Goal: Contribute content: Contribute content

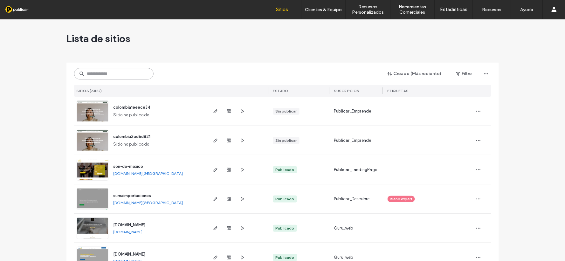
drag, startPoint x: 93, startPoint y: 80, endPoint x: 97, endPoint y: 75, distance: 5.7
paste input "**********"
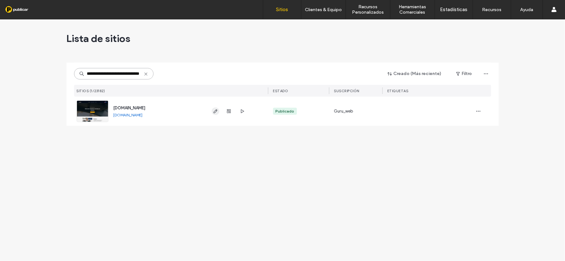
type input "**********"
click at [215, 112] on use "button" at bounding box center [215, 111] width 4 height 4
click at [204, 34] on div "Lista de sitios" at bounding box center [282, 38] width 433 height 38
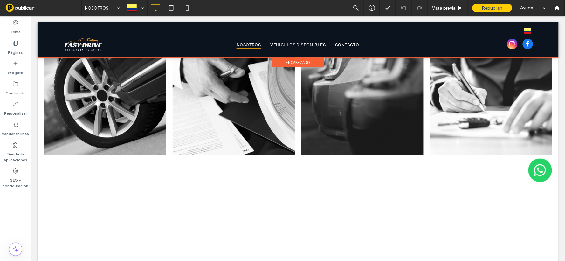
click at [293, 42] on div at bounding box center [297, 39] width 521 height 35
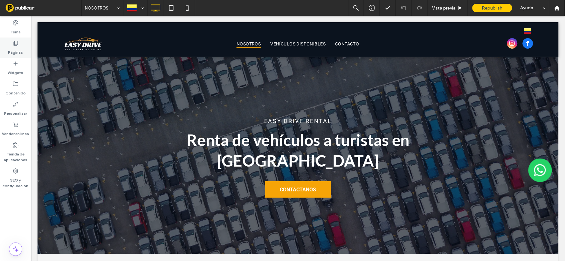
click at [17, 44] on icon at bounding box center [15, 43] width 6 height 6
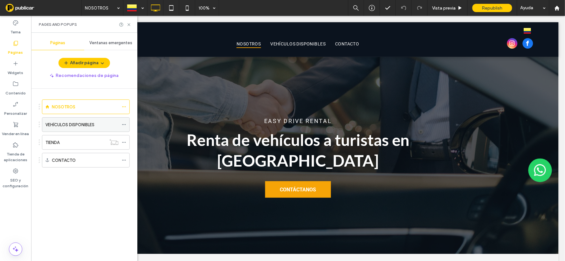
click at [85, 126] on label "VEHÍCULOS DISPONIBLES" at bounding box center [69, 124] width 49 height 11
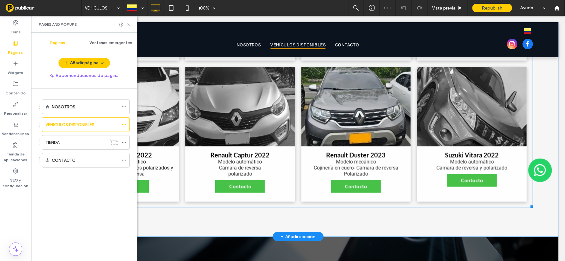
scroll to position [453, 0]
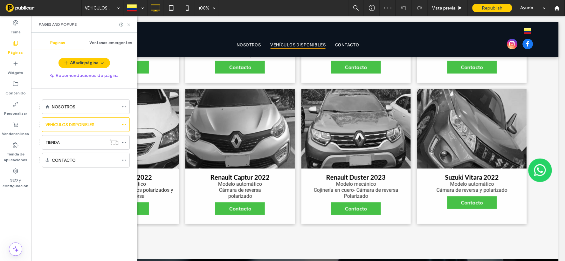
click at [127, 24] on icon at bounding box center [129, 24] width 5 height 5
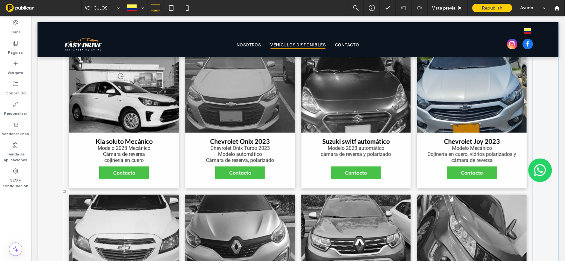
scroll to position [489, 0]
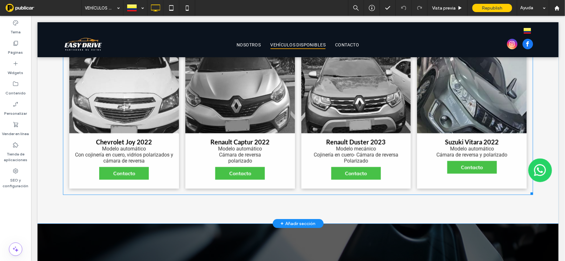
click at [522, 144] on li "Suzuki Vitara 2022 Modelo automático Cámara de reversa y polarizado Contacto" at bounding box center [472, 120] width 116 height 141
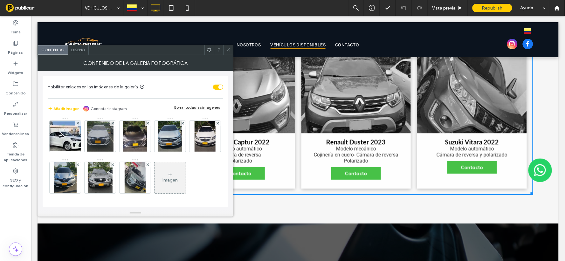
scroll to position [43, 0]
click at [155, 183] on div "Imagen" at bounding box center [170, 178] width 31 height 30
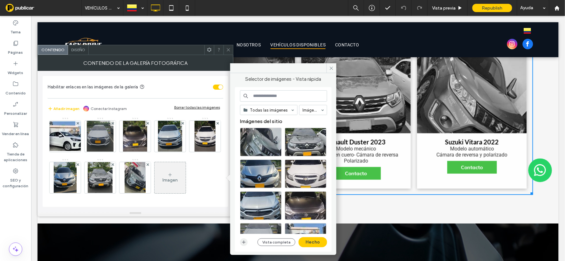
click at [240, 243] on span "button" at bounding box center [244, 243] width 8 height 8
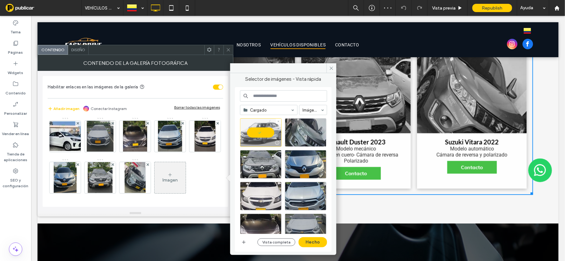
click at [256, 131] on div at bounding box center [261, 132] width 42 height 29
click at [253, 132] on div "Seleccionar" at bounding box center [261, 132] width 42 height 29
click at [311, 241] on button "Hecho" at bounding box center [313, 242] width 29 height 10
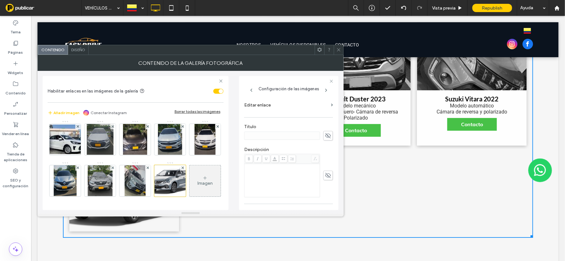
scroll to position [106, 0]
click at [325, 150] on icon at bounding box center [328, 148] width 6 height 7
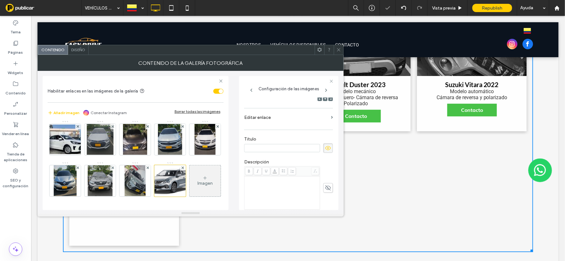
scroll to position [536, 0]
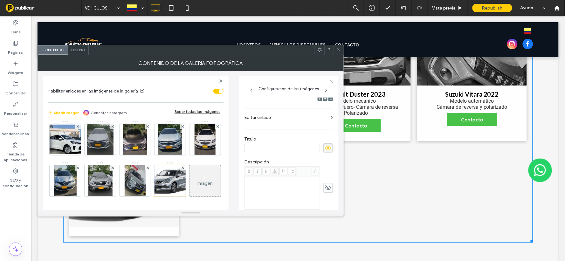
click at [262, 144] on input at bounding box center [282, 148] width 76 height 8
paste input "**********"
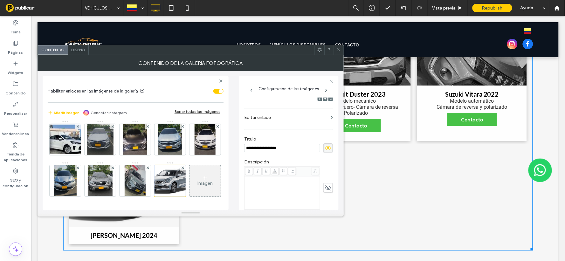
scroll to position [540, 0]
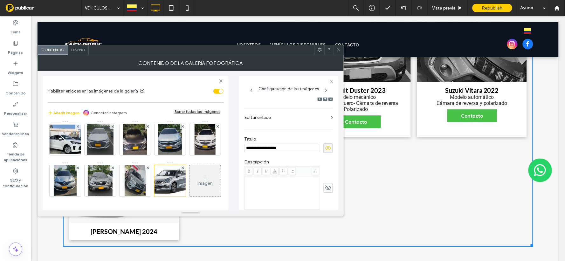
type input "**********"
click at [269, 188] on div "Rich Text Editor" at bounding box center [283, 193] width 74 height 32
click at [262, 187] on div "Rich Text Editor" at bounding box center [283, 193] width 74 height 32
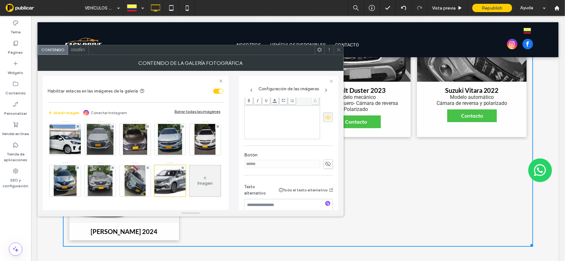
scroll to position [141, 0]
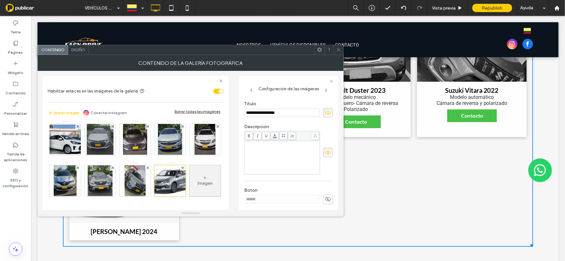
click at [326, 201] on icon at bounding box center [328, 199] width 6 height 7
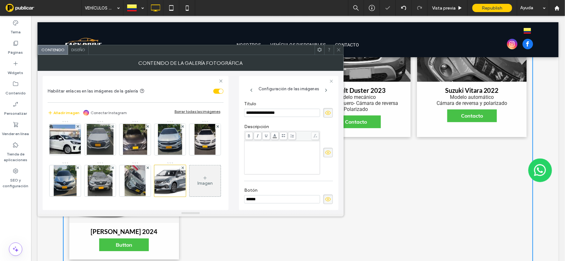
scroll to position [550, 0]
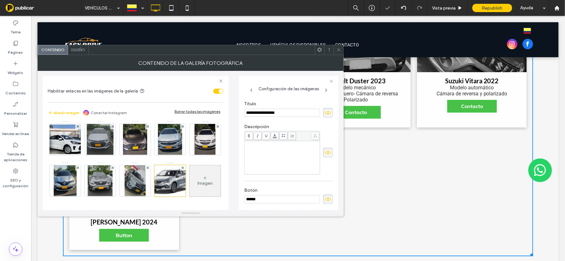
click at [279, 198] on input "******" at bounding box center [282, 199] width 76 height 8
drag, startPoint x: 277, startPoint y: 200, endPoint x: 221, endPoint y: 195, distance: 55.6
click at [221, 195] on div "**********" at bounding box center [191, 140] width 296 height 139
type input "********"
click at [274, 160] on div "Rich Text Editor" at bounding box center [283, 158] width 74 height 32
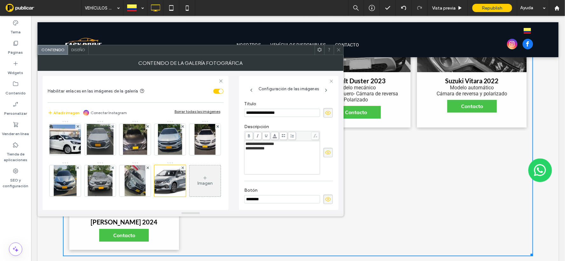
click at [288, 164] on div "**********" at bounding box center [283, 158] width 74 height 32
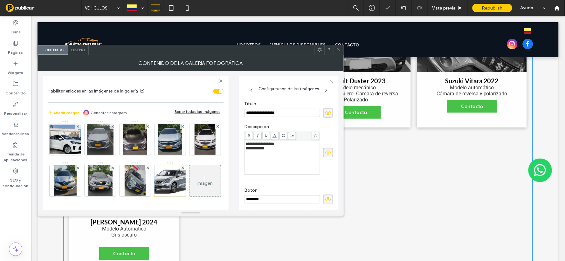
scroll to position [559, 0]
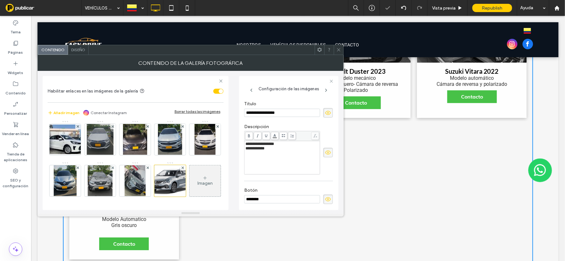
click at [303, 185] on div "Botón ********" at bounding box center [288, 196] width 89 height 23
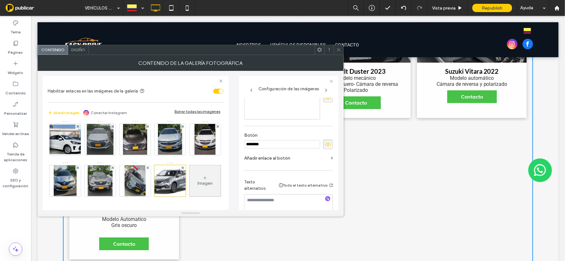
scroll to position [207, 0]
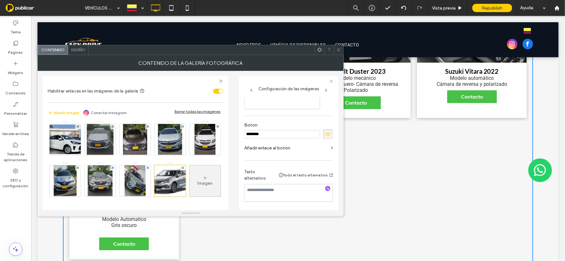
click at [277, 148] on label "Añadir enlace al botón" at bounding box center [286, 148] width 84 height 12
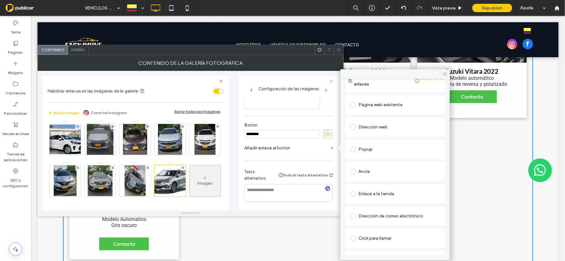
scroll to position [0, 0]
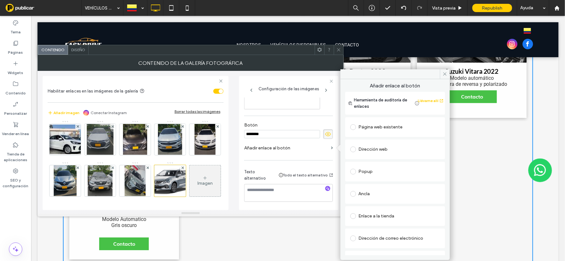
click at [374, 149] on div "Dirección web" at bounding box center [396, 149] width 90 height 10
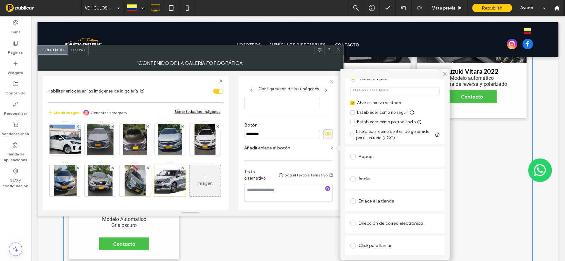
scroll to position [93, 0]
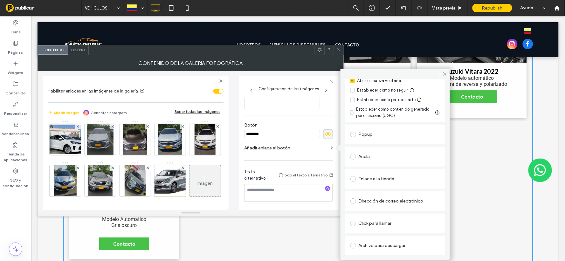
click at [384, 226] on div "Click para llamar" at bounding box center [396, 224] width 90 height 10
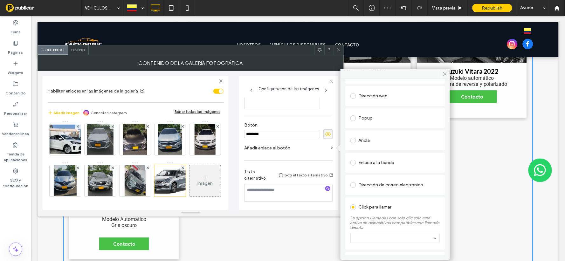
click at [373, 163] on div "Enlace a la tienda" at bounding box center [396, 163] width 90 height 10
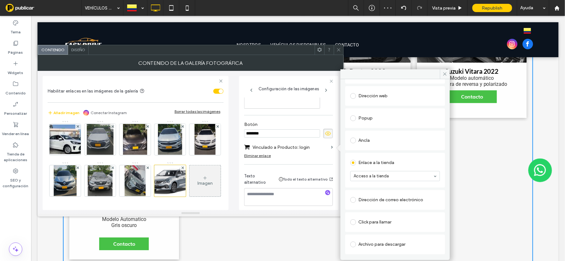
click at [354, 140] on span at bounding box center [354, 141] width 6 height 6
click at [355, 118] on span at bounding box center [354, 118] width 6 height 6
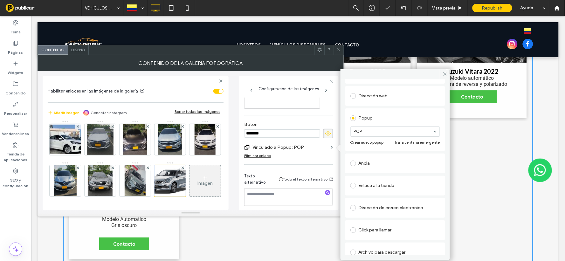
scroll to position [71, 0]
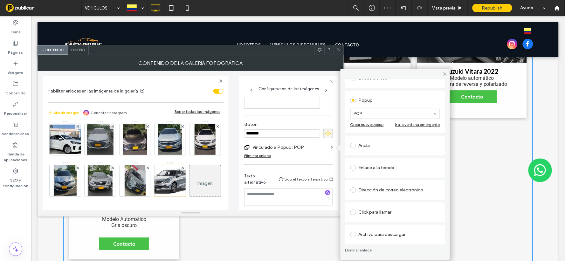
click at [354, 233] on span at bounding box center [354, 235] width 6 height 6
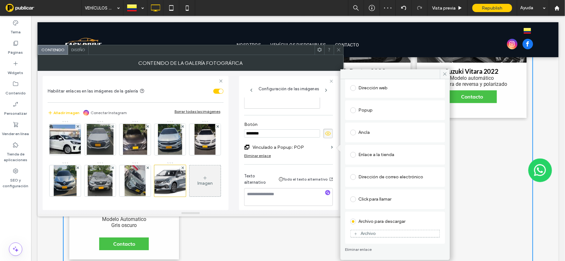
scroll to position [61, 0]
click at [386, 199] on div "Click para llamar" at bounding box center [396, 200] width 90 height 10
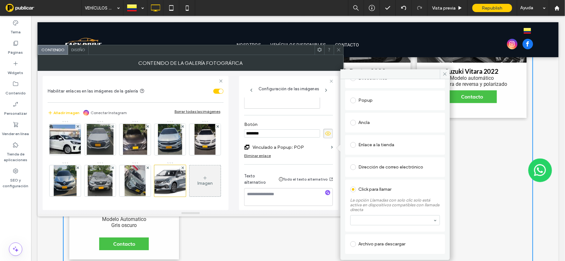
click at [380, 166] on div "Dirección de correo electrónico" at bounding box center [396, 167] width 90 height 10
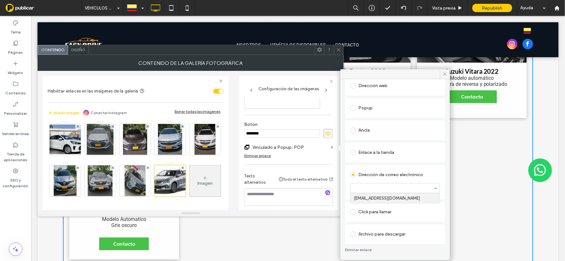
scroll to position [0, 0]
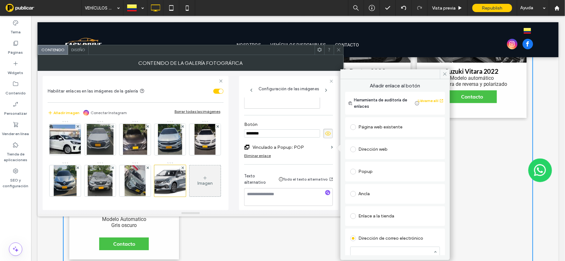
click at [356, 193] on label at bounding box center [355, 194] width 8 height 6
click at [359, 171] on label at bounding box center [355, 172] width 8 height 6
click at [368, 151] on div "Dirección web" at bounding box center [396, 149] width 90 height 10
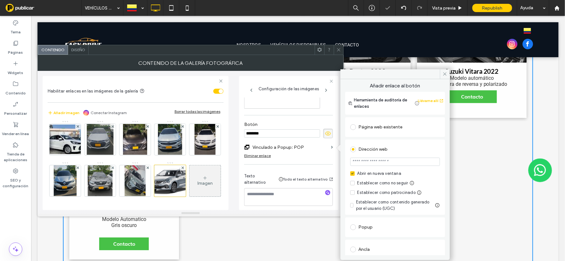
click at [384, 162] on input "url" at bounding box center [396, 162] width 90 height 8
paste input "**********"
type input "**********"
click at [426, 147] on div "Dirección web" at bounding box center [396, 149] width 90 height 10
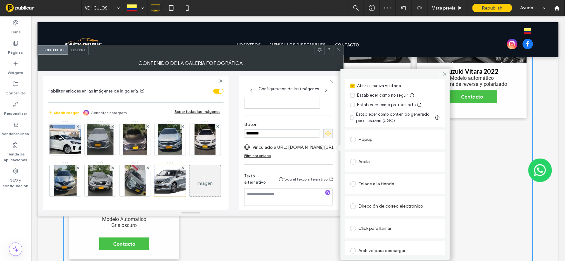
scroll to position [104, 0]
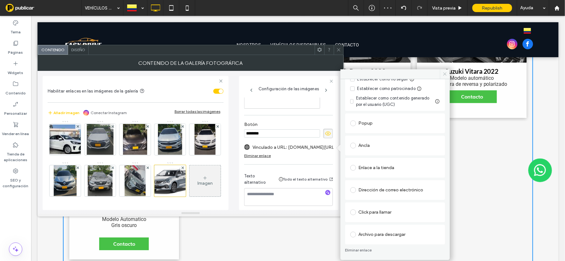
click at [444, 73] on icon at bounding box center [445, 74] width 5 height 5
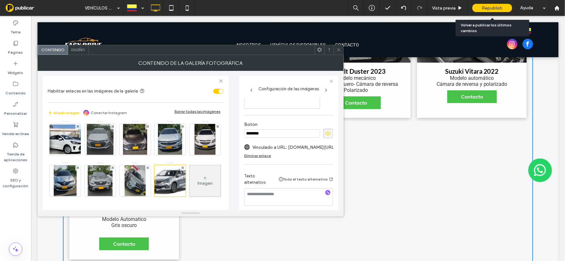
click at [491, 8] on span "Republish" at bounding box center [492, 7] width 21 height 5
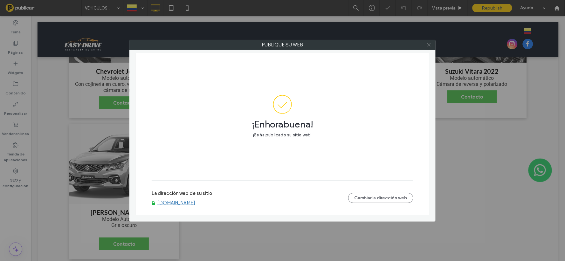
click at [428, 44] on icon at bounding box center [429, 44] width 5 height 5
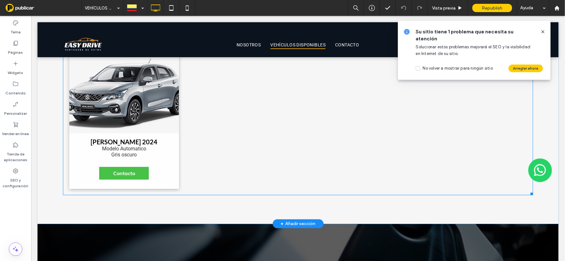
scroll to position [630, 0]
click at [129, 112] on link at bounding box center [124, 93] width 110 height 80
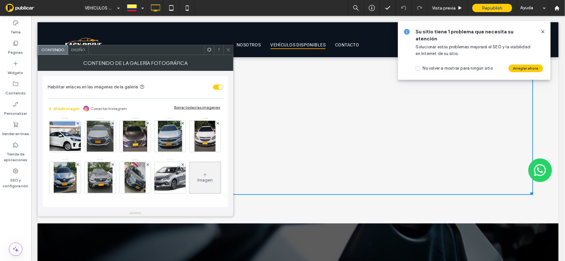
scroll to position [43, 0]
click at [139, 178] on img at bounding box center [170, 177] width 63 height 31
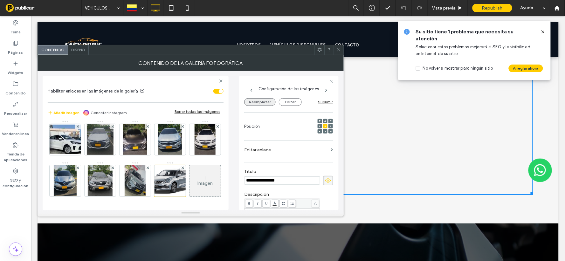
scroll to position [0, 0]
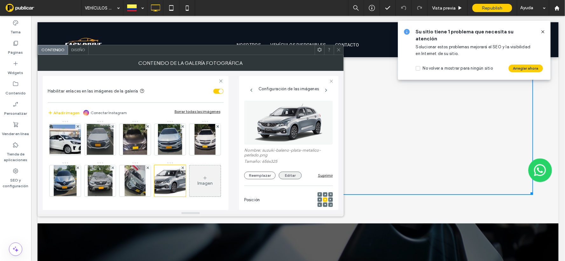
click at [287, 173] on button "Editar" at bounding box center [290, 176] width 23 height 8
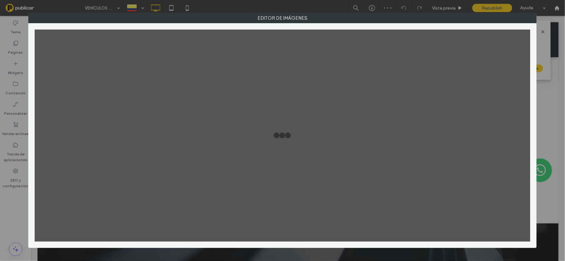
click at [293, 175] on div at bounding box center [283, 136] width 496 height 212
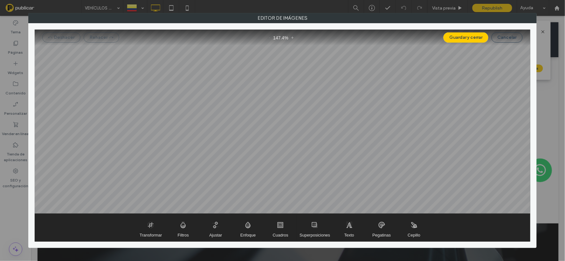
click at [269, 36] on div "- 147.4 % +" at bounding box center [282, 37] width 30 height 10
click at [289, 37] on span "147.4 %" at bounding box center [281, 37] width 16 height 7
click at [295, 37] on span "Zoom in" at bounding box center [293, 37] width 8 height 10
click at [268, 35] on span "Zoom out" at bounding box center [270, 37] width 7 height 10
click at [268, 35] on div "- 147.4 % +" at bounding box center [282, 37] width 30 height 10
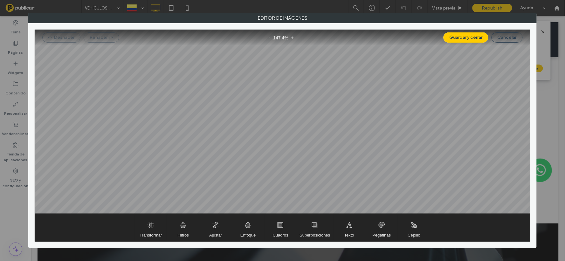
click at [268, 35] on div "- 147.4 % +" at bounding box center [282, 37] width 30 height 10
click at [218, 233] on span "Ajustar" at bounding box center [216, 227] width 32 height 27
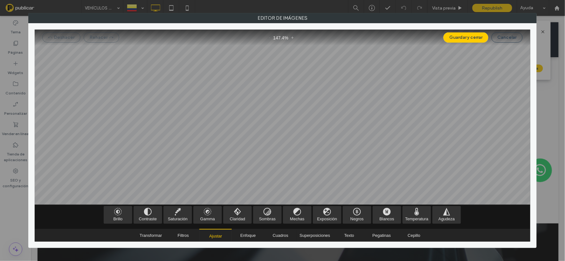
click at [457, 170] on div at bounding box center [283, 117] width 496 height 175
click at [181, 235] on span "Filtros" at bounding box center [183, 235] width 11 height 5
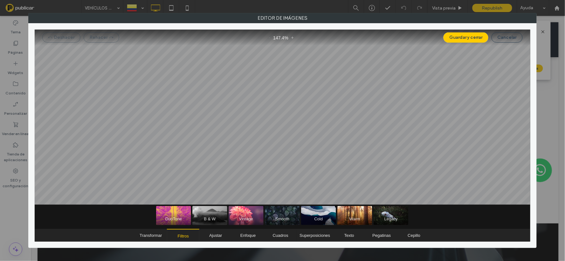
click at [457, 155] on div at bounding box center [283, 117] width 496 height 175
click at [464, 39] on button "Guardar y cerrar" at bounding box center [466, 37] width 45 height 10
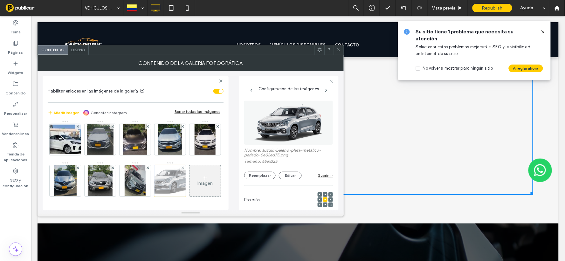
click at [154, 191] on div at bounding box center [170, 181] width 32 height 32
click at [259, 176] on button "Reemplazar" at bounding box center [259, 176] width 31 height 8
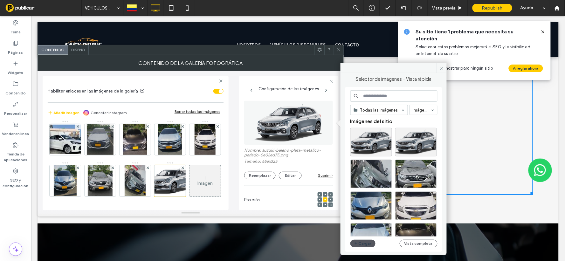
click at [367, 245] on button "Cargar" at bounding box center [363, 244] width 25 height 8
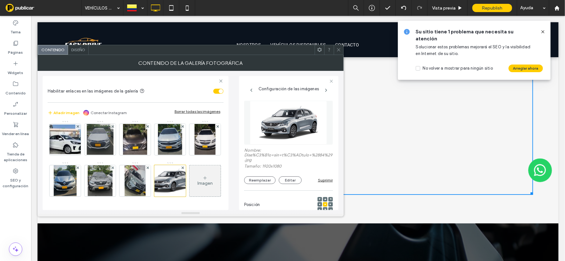
click at [339, 51] on icon at bounding box center [339, 49] width 5 height 5
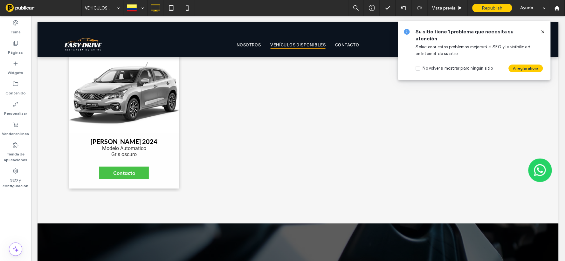
click at [542, 32] on icon at bounding box center [543, 31] width 5 height 5
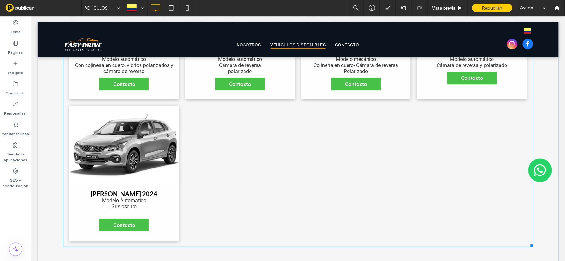
scroll to position [595, 0]
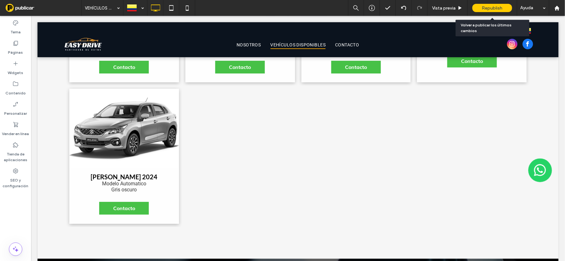
drag, startPoint x: 492, startPoint y: 5, endPoint x: 372, endPoint y: 6, distance: 119.6
click at [492, 5] on span "Republish" at bounding box center [492, 7] width 21 height 5
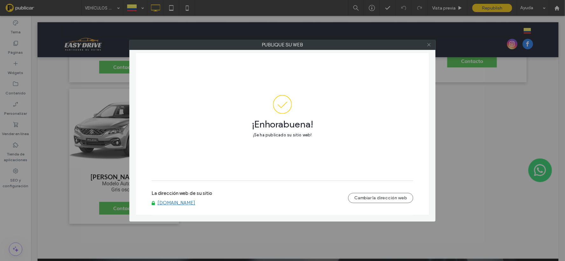
click at [428, 45] on use at bounding box center [429, 44] width 3 height 3
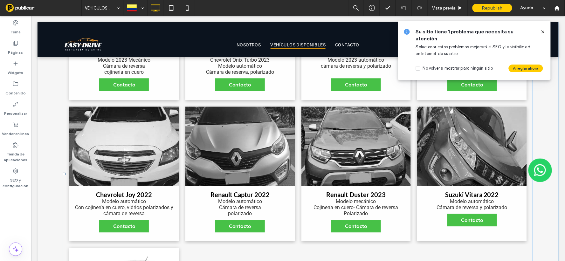
scroll to position [312, 0]
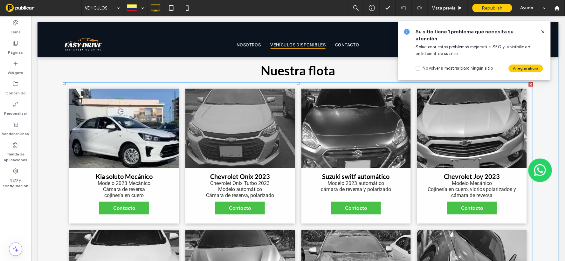
click at [142, 178] on h3 "Kia soluto Mecánico" at bounding box center [123, 177] width 57 height 8
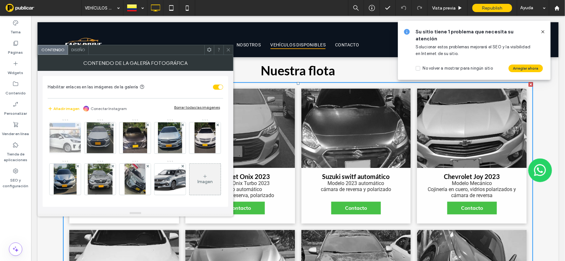
click at [68, 140] on img at bounding box center [65, 138] width 51 height 30
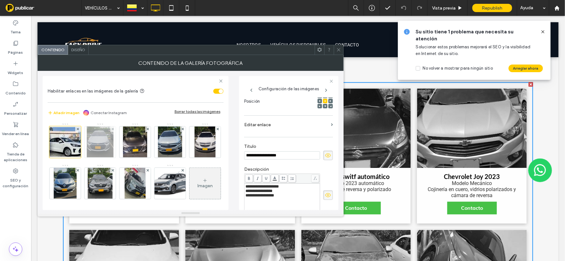
scroll to position [0, 0]
click at [269, 157] on input "**********" at bounding box center [282, 155] width 76 height 8
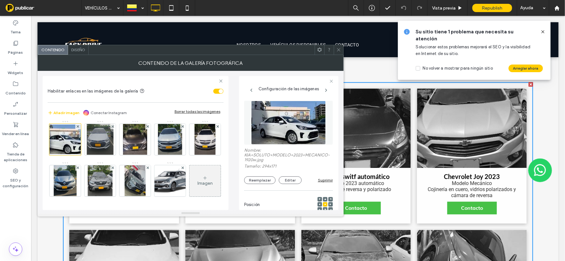
scroll to position [44, 0]
click at [143, 183] on img at bounding box center [170, 180] width 55 height 31
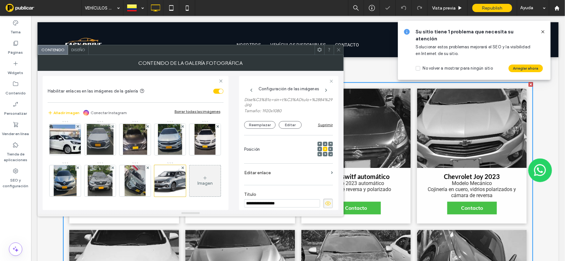
scroll to position [0, 0]
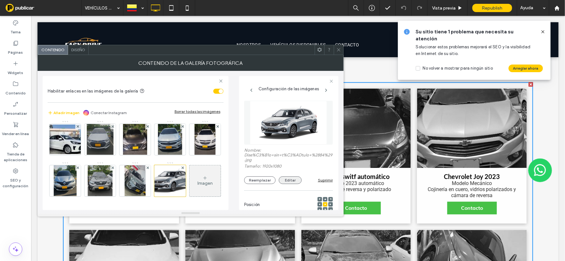
click at [289, 178] on button "Editar" at bounding box center [290, 181] width 23 height 8
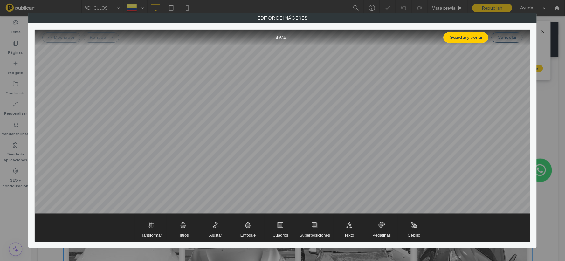
click at [286, 180] on div at bounding box center [283, 122] width 496 height 184
click at [470, 34] on button "Guardar y cerrar" at bounding box center [466, 37] width 45 height 10
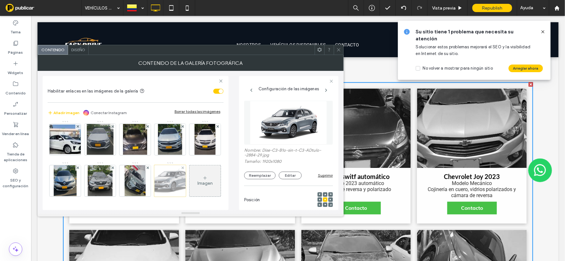
click at [154, 188] on div at bounding box center [170, 181] width 32 height 32
click at [256, 174] on button "Reemplazar" at bounding box center [259, 176] width 31 height 8
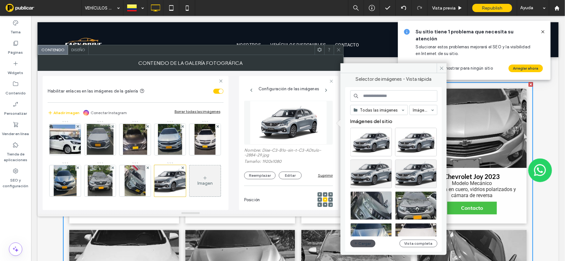
click at [364, 245] on button "Cargar" at bounding box center [363, 244] width 25 height 8
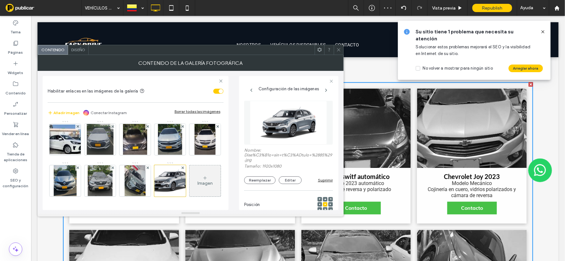
click at [339, 51] on icon at bounding box center [339, 49] width 5 height 5
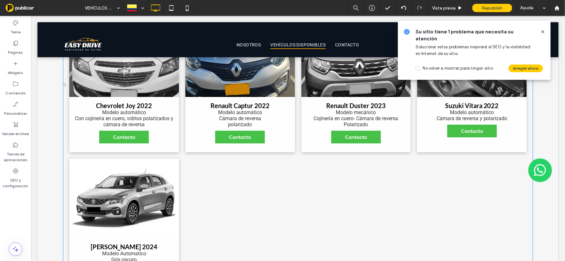
scroll to position [559, 0]
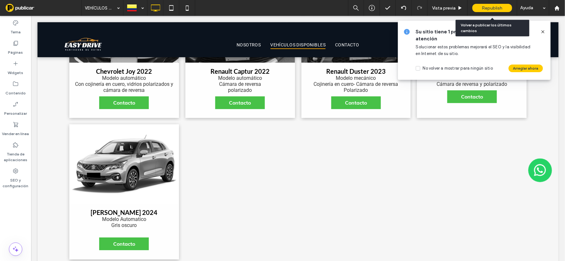
drag, startPoint x: 497, startPoint y: 6, endPoint x: 521, endPoint y: 72, distance: 70.5
click at [497, 6] on span "Republish" at bounding box center [492, 7] width 21 height 5
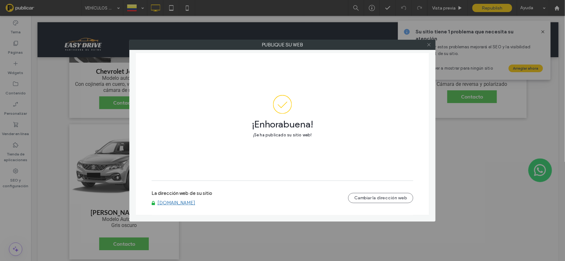
click at [430, 47] on span at bounding box center [429, 45] width 5 height 10
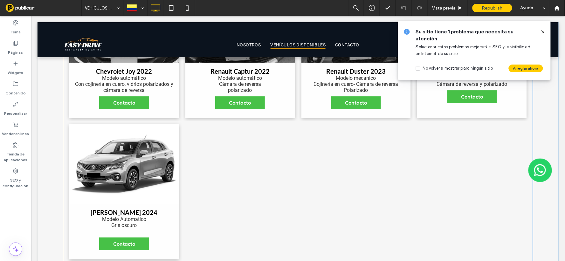
scroll to position [489, 0]
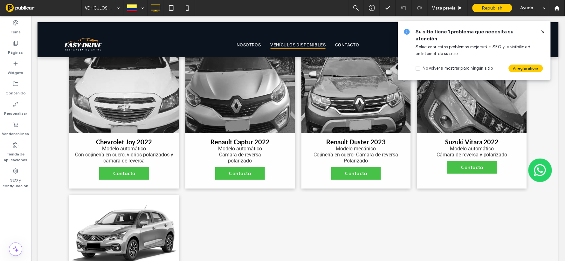
click at [545, 31] on icon at bounding box center [543, 31] width 5 height 5
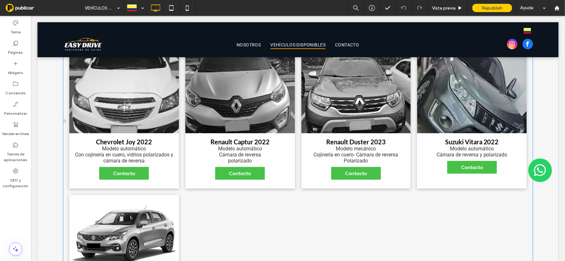
click at [472, 117] on link at bounding box center [472, 93] width 110 height 80
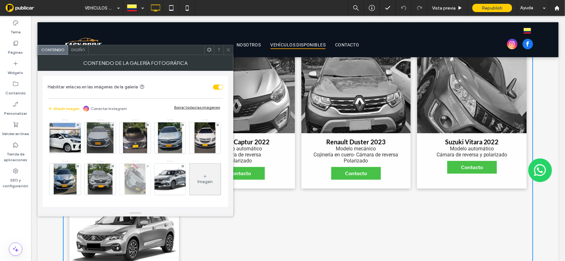
click at [145, 184] on img at bounding box center [135, 179] width 21 height 31
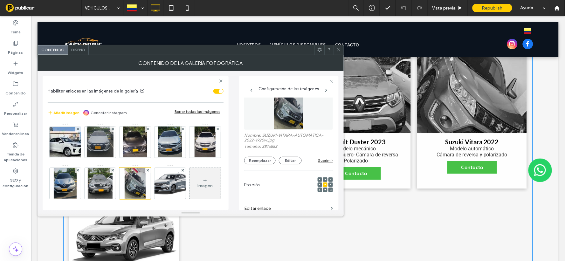
scroll to position [0, 0]
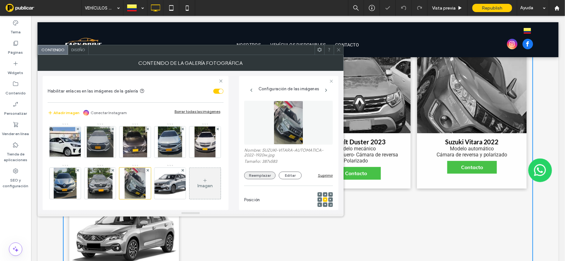
click at [264, 175] on button "Reemplazar" at bounding box center [259, 176] width 31 height 8
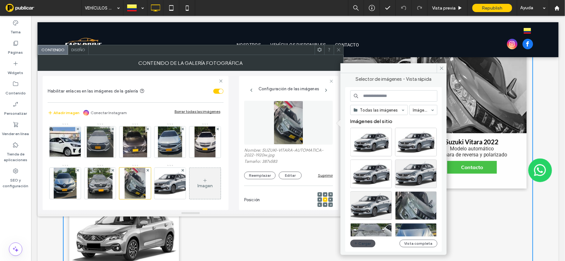
click at [357, 243] on icon "button" at bounding box center [356, 243] width 4 height 5
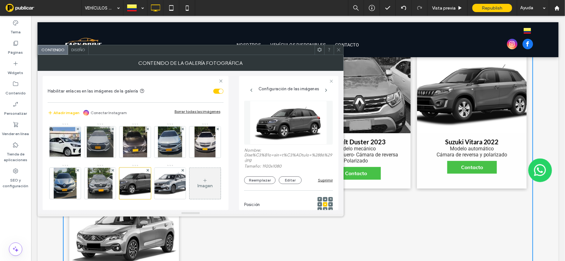
drag, startPoint x: 258, startPoint y: 178, endPoint x: 260, endPoint y: 175, distance: 3.4
click at [257, 178] on button "Reemplazar" at bounding box center [259, 181] width 31 height 8
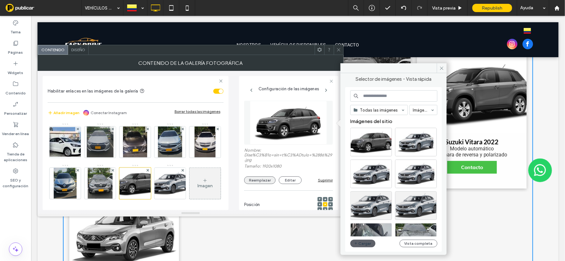
click at [258, 183] on button "Reemplazar" at bounding box center [259, 181] width 31 height 8
click at [367, 240] on button "Cargar" at bounding box center [363, 244] width 25 height 8
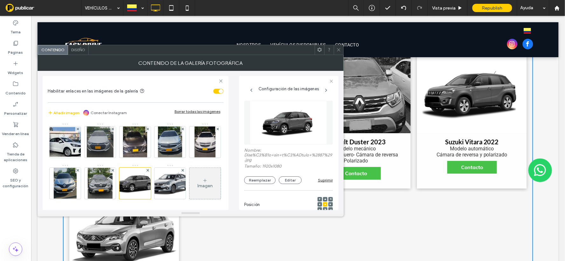
click at [339, 51] on icon at bounding box center [339, 49] width 5 height 5
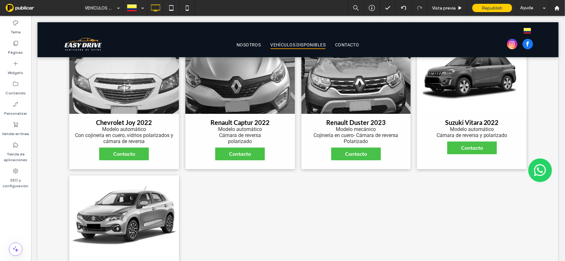
scroll to position [418, 0]
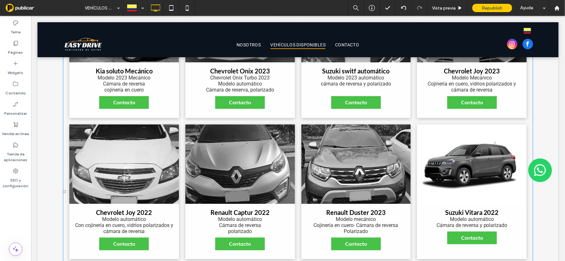
click at [473, 180] on link at bounding box center [472, 164] width 110 height 80
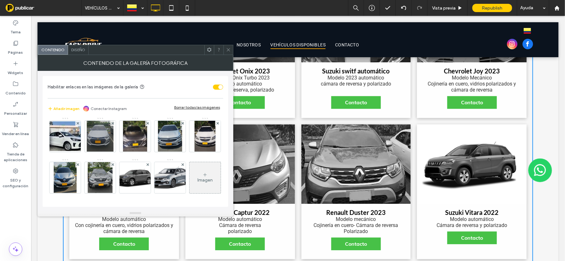
scroll to position [43, 0]
click at [163, 162] on img at bounding box center [135, 177] width 55 height 31
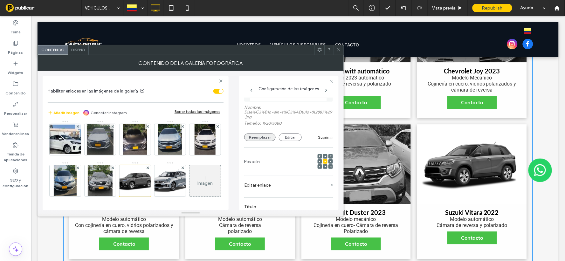
click at [256, 138] on button "Reemplazar" at bounding box center [259, 138] width 31 height 8
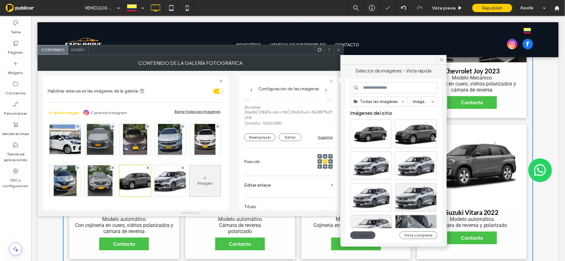
click at [361, 234] on button "Cargar" at bounding box center [363, 236] width 25 height 8
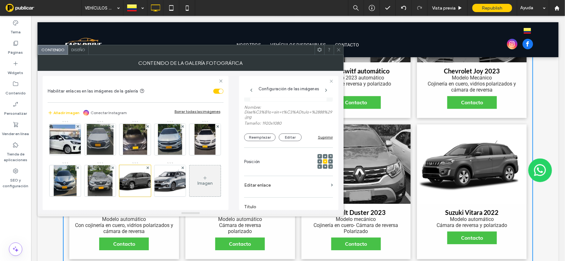
click at [340, 50] on icon at bounding box center [339, 49] width 5 height 5
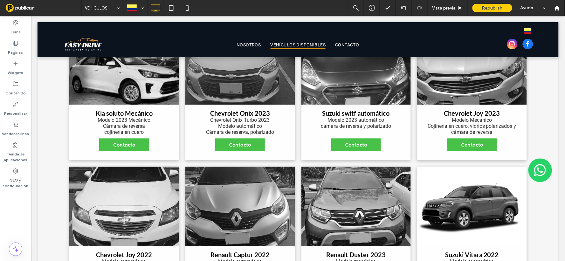
scroll to position [459, 0]
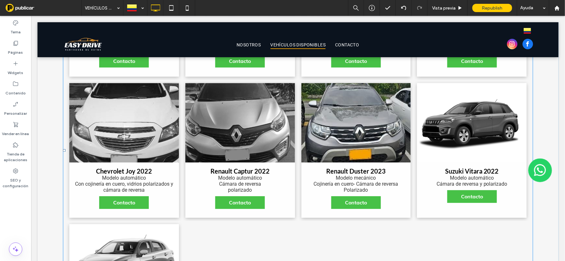
click at [356, 135] on link at bounding box center [356, 123] width 110 height 80
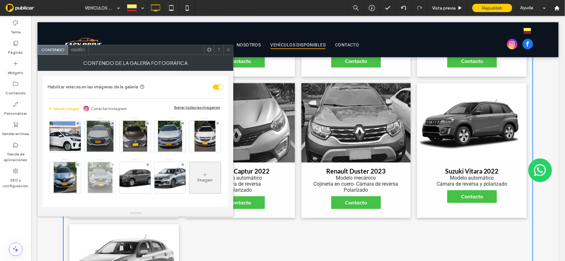
scroll to position [35, 0]
click at [113, 162] on img at bounding box center [100, 177] width 25 height 31
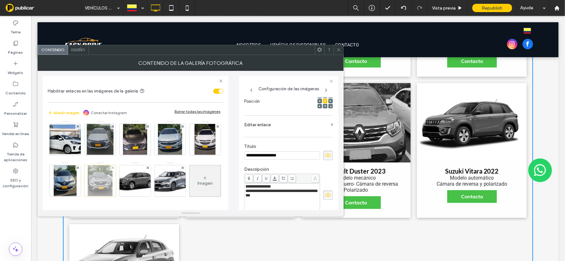
scroll to position [0, 0]
drag, startPoint x: 268, startPoint y: 157, endPoint x: 247, endPoint y: 157, distance: 21.3
click at [247, 157] on input "**********" at bounding box center [282, 155] width 76 height 8
click at [341, 55] on div "Contenido de la galería fotográfica" at bounding box center [191, 63] width 306 height 16
click at [338, 48] on icon at bounding box center [339, 49] width 5 height 5
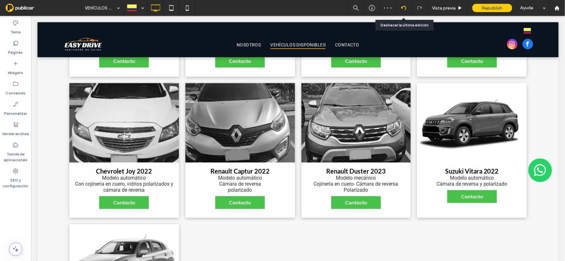
click at [405, 7] on icon at bounding box center [404, 7] width 5 height 5
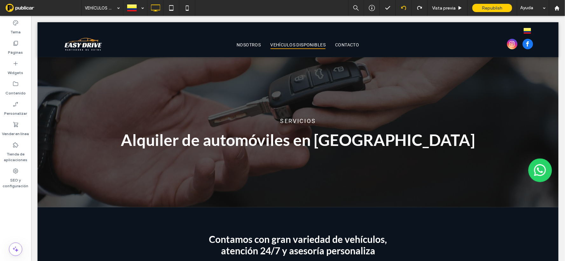
scroll to position [495, 0]
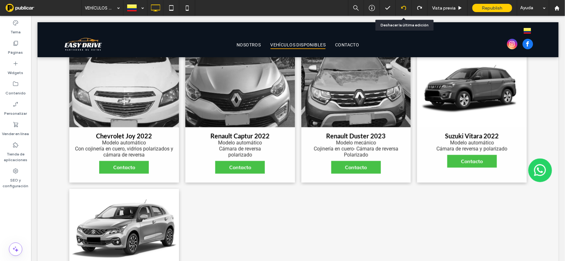
click at [402, 9] on icon at bounding box center [404, 7] width 5 height 5
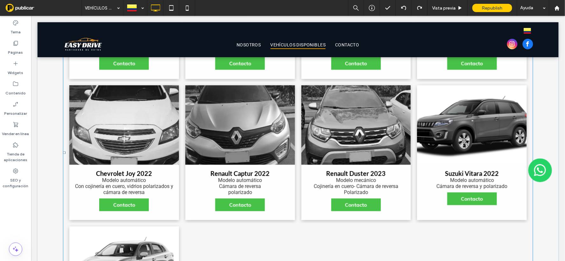
scroll to position [389, 0]
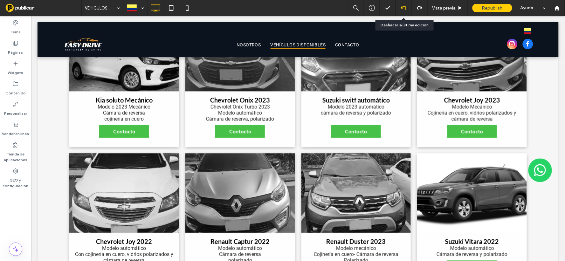
click at [405, 7] on icon at bounding box center [404, 7] width 5 height 5
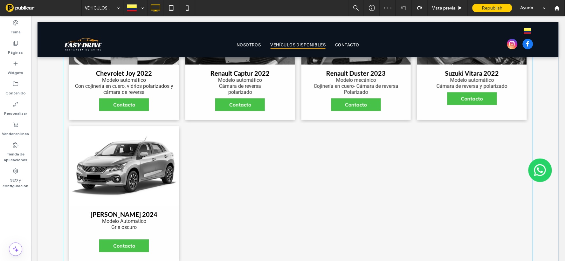
scroll to position [495, 0]
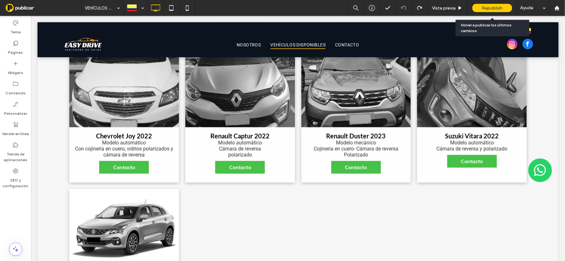
click at [493, 8] on span "Republish" at bounding box center [492, 7] width 21 height 5
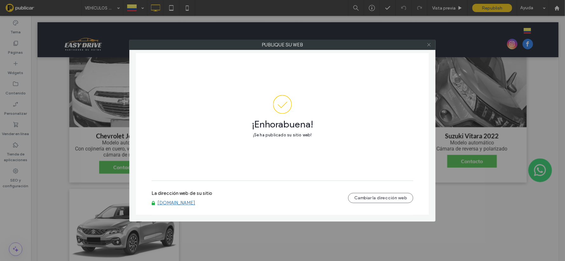
click at [430, 44] on icon at bounding box center [429, 44] width 5 height 5
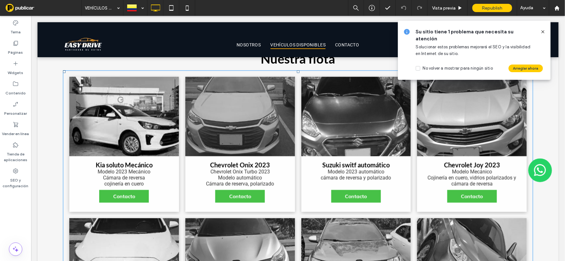
scroll to position [212, 0]
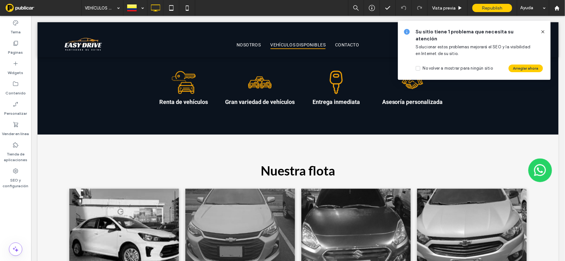
drag, startPoint x: 545, startPoint y: 32, endPoint x: 528, endPoint y: 39, distance: 18.0
click at [545, 32] on icon at bounding box center [543, 31] width 5 height 5
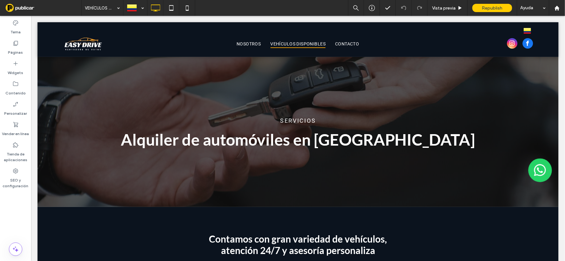
scroll to position [0, 0]
